Goal: Browse casually: Explore the website without a specific task or goal

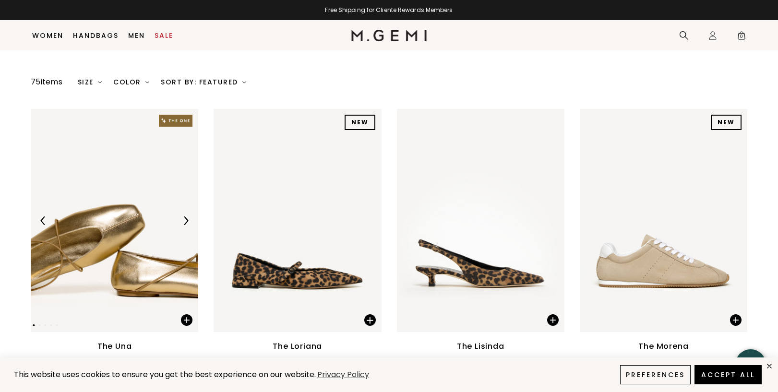
scroll to position [80, 0]
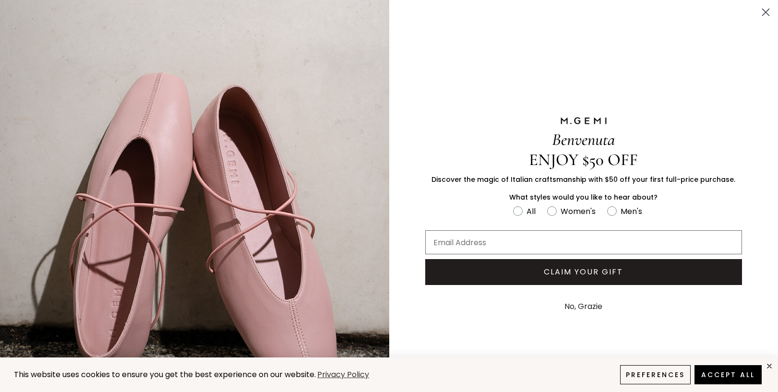
drag, startPoint x: 766, startPoint y: 11, endPoint x: 747, endPoint y: 24, distance: 22.8
click at [766, 11] on icon "Close dialog" at bounding box center [765, 12] width 7 height 7
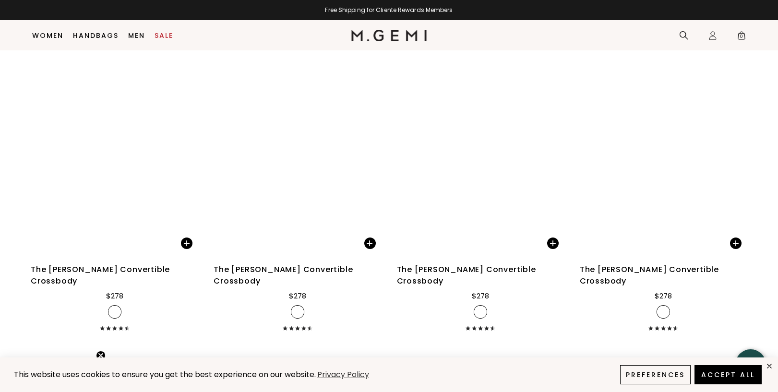
scroll to position [3955, 0]
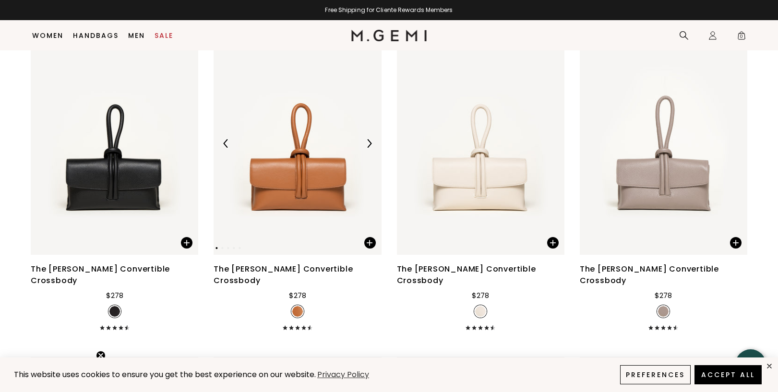
click at [307, 139] on img at bounding box center [296, 143] width 167 height 223
click at [300, 161] on img at bounding box center [296, 143] width 167 height 223
click at [298, 263] on div "The [PERSON_NAME] Convertible Crossbody" at bounding box center [296, 274] width 167 height 23
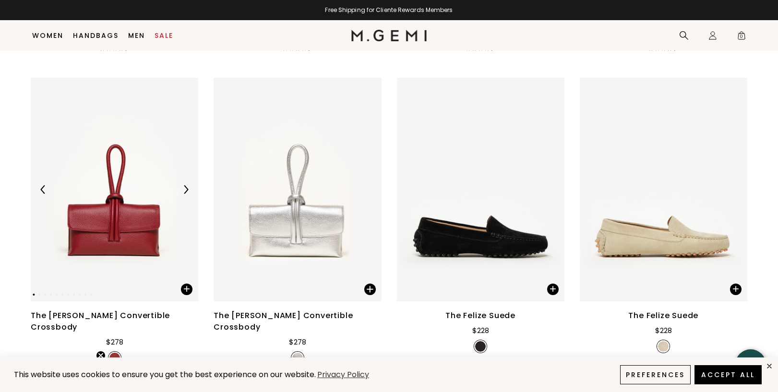
scroll to position [4236, 0]
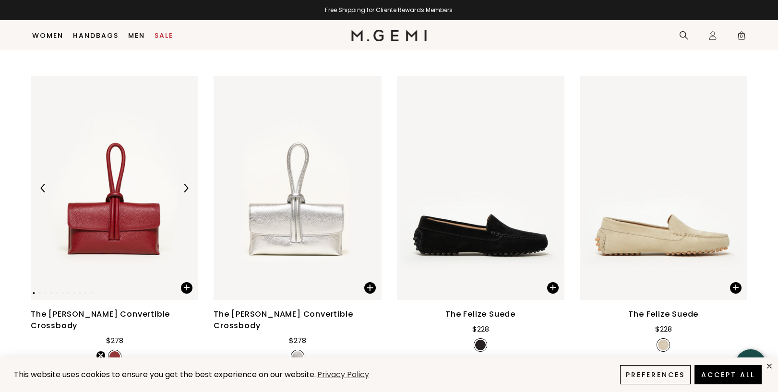
click at [122, 176] on img at bounding box center [114, 187] width 167 height 223
click at [186, 184] on img at bounding box center [185, 188] width 9 height 9
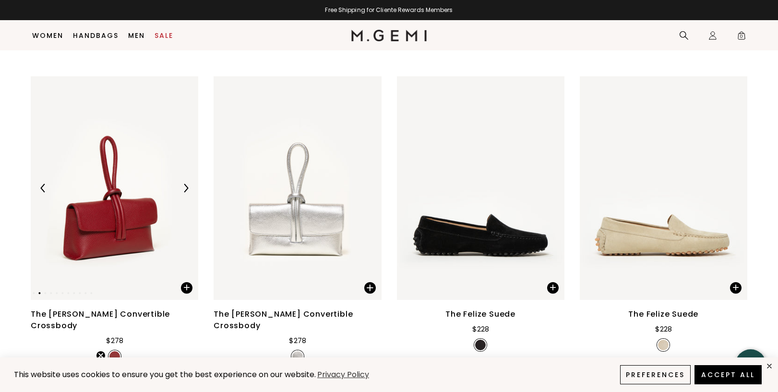
scroll to position [4237, 0]
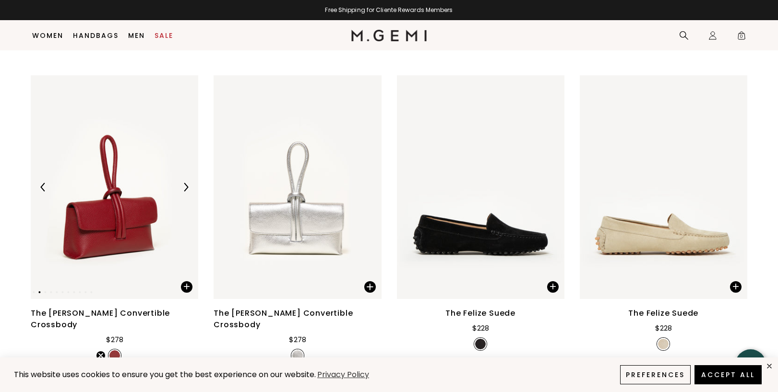
click at [186, 183] on img at bounding box center [185, 187] width 9 height 9
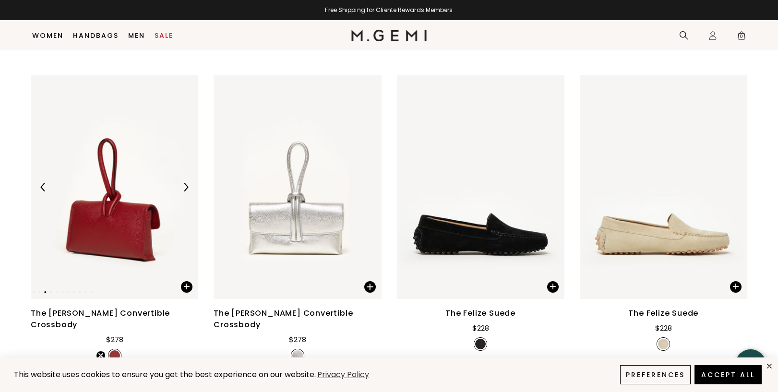
click at [186, 183] on img at bounding box center [185, 187] width 9 height 9
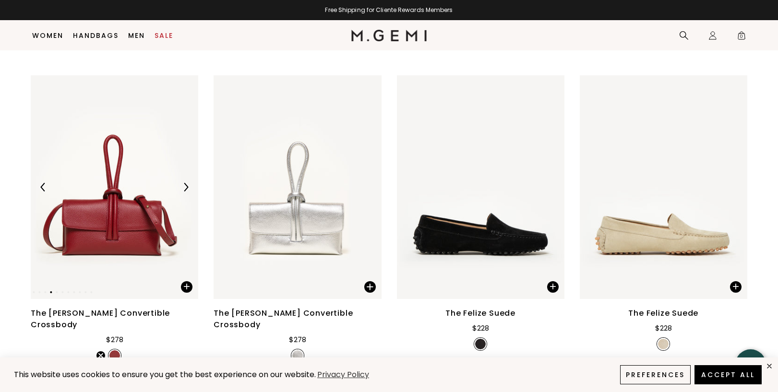
click at [186, 183] on img at bounding box center [185, 187] width 9 height 9
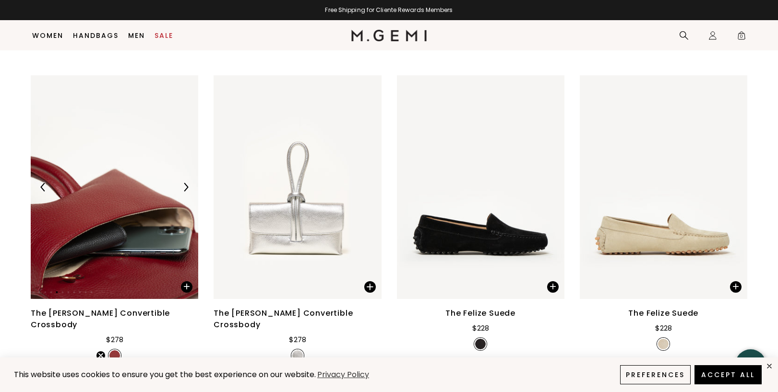
click at [186, 183] on img at bounding box center [185, 187] width 9 height 9
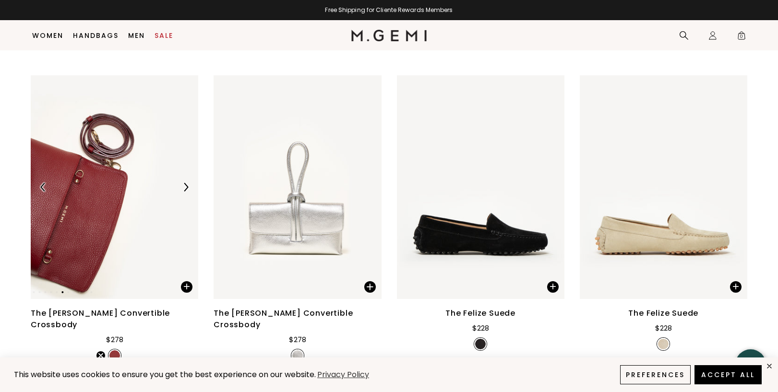
click at [186, 183] on img at bounding box center [185, 187] width 9 height 9
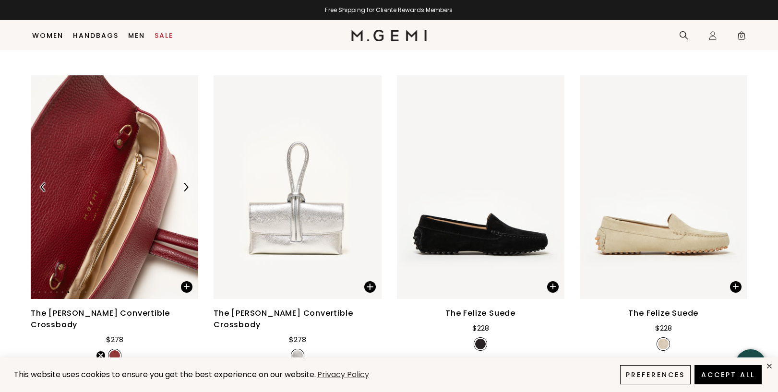
click at [186, 183] on img at bounding box center [185, 187] width 9 height 9
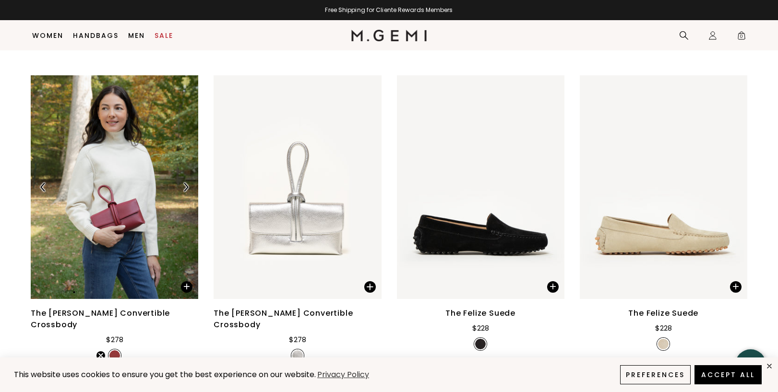
click at [186, 183] on img at bounding box center [185, 187] width 9 height 9
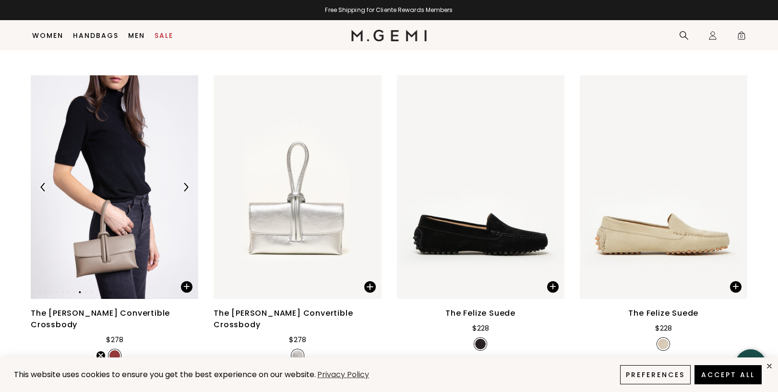
click at [186, 183] on img at bounding box center [185, 187] width 9 height 9
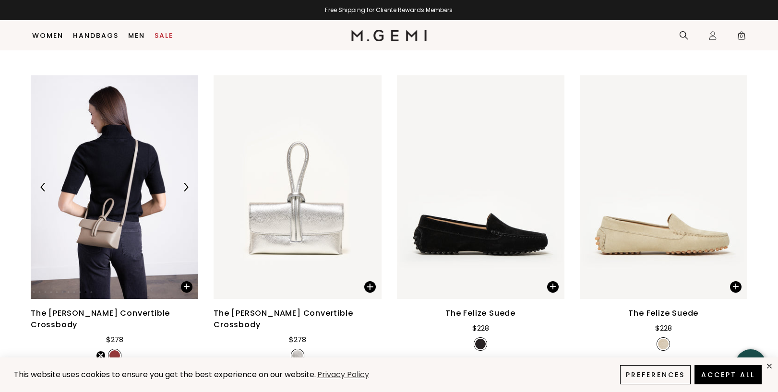
click at [186, 183] on img at bounding box center [185, 187] width 9 height 9
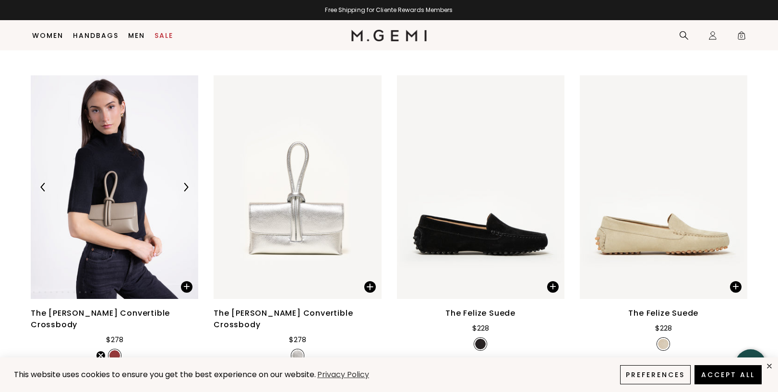
click at [186, 183] on img at bounding box center [185, 187] width 9 height 9
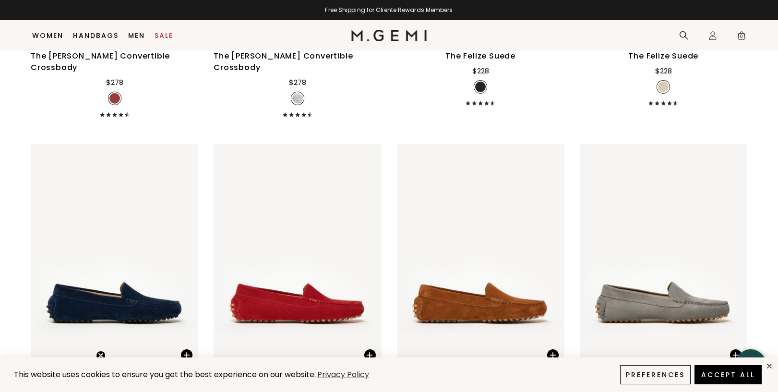
scroll to position [4602, 0]
